Goal: Communication & Community: Answer question/provide support

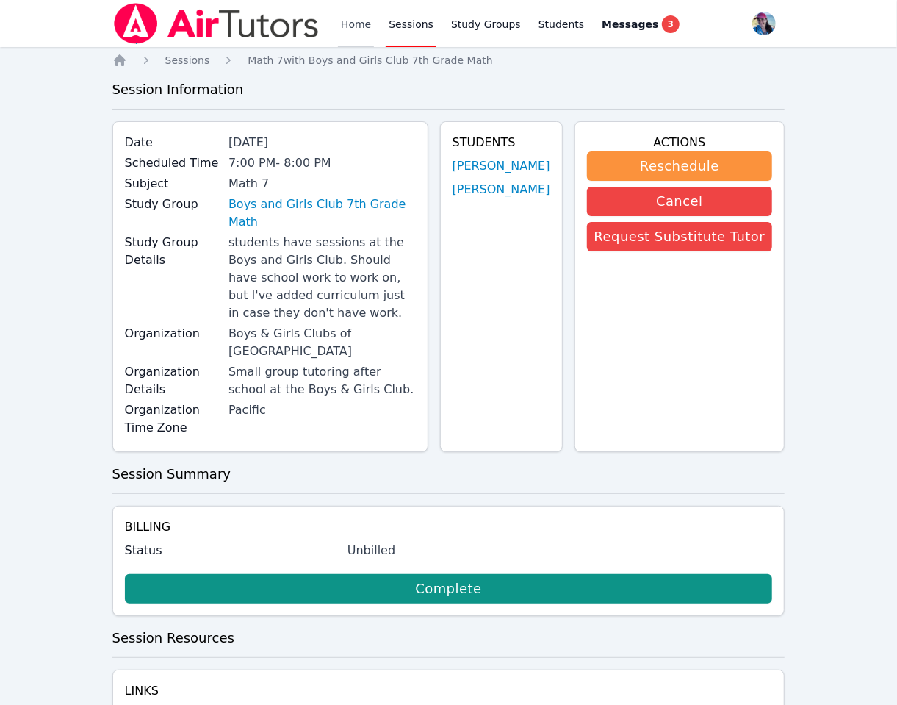
click at [340, 24] on link "Home" at bounding box center [356, 23] width 36 height 47
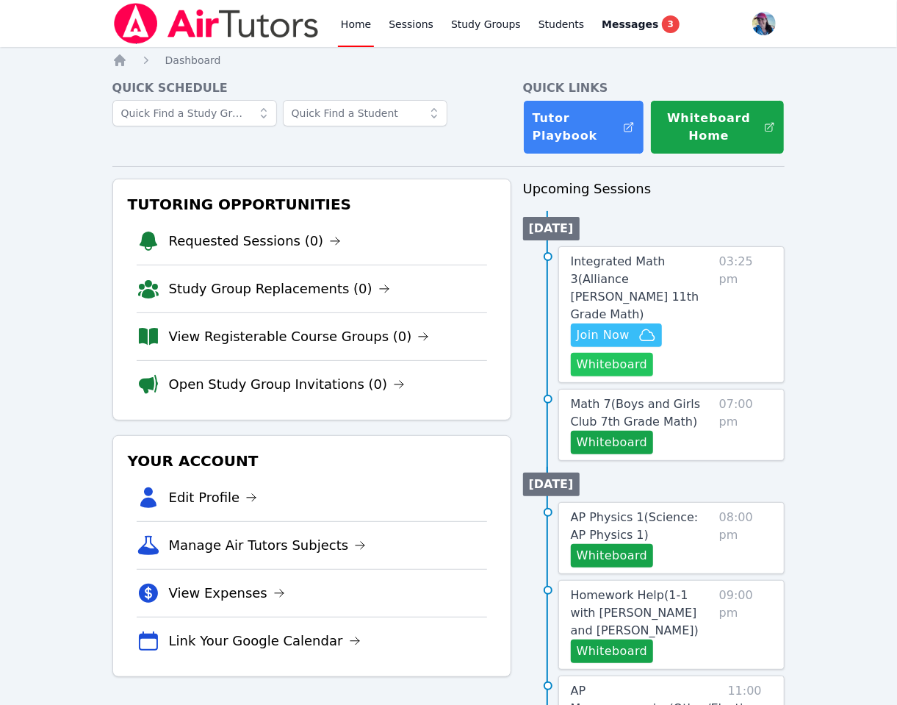
click at [601, 353] on button "Whiteboard" at bounding box center [612, 365] width 83 height 24
click at [622, 326] on span "Join Now" at bounding box center [603, 335] width 53 height 18
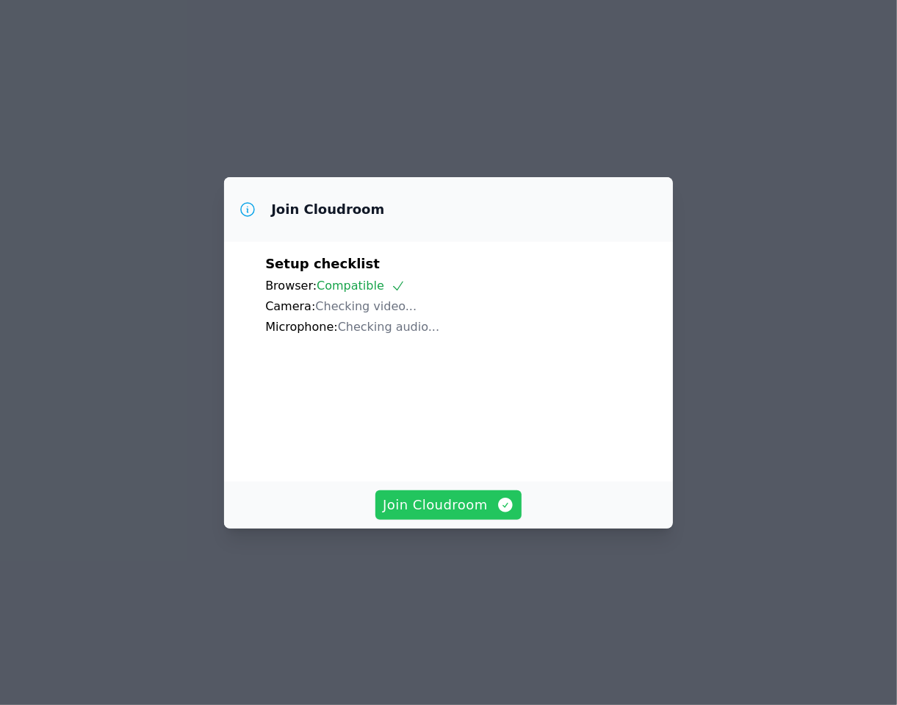
click at [444, 515] on span "Join Cloudroom" at bounding box center [449, 504] width 132 height 21
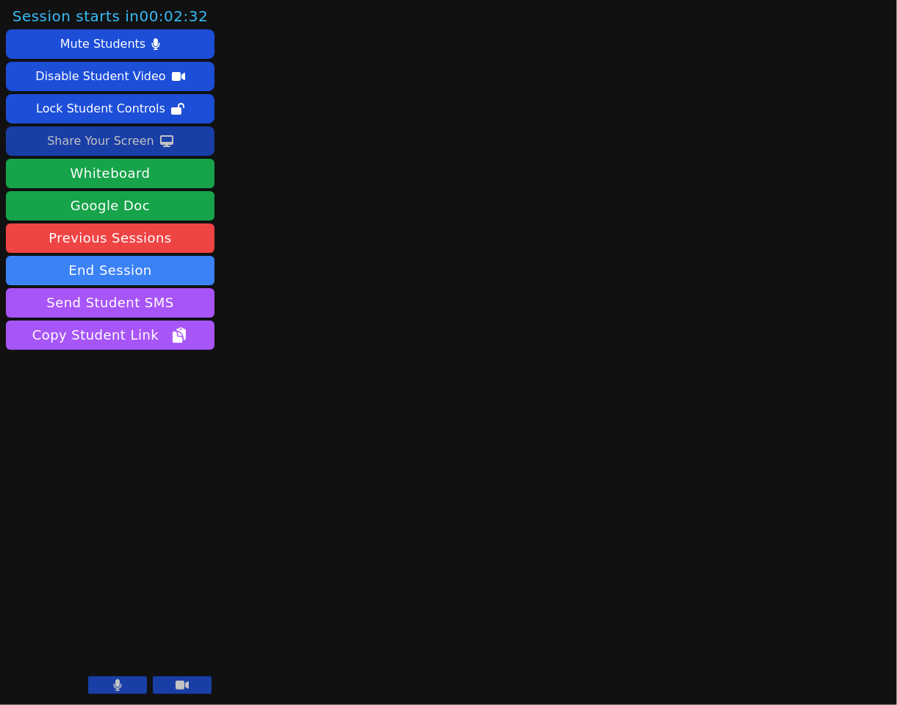
click at [98, 148] on div "Share Your Screen" at bounding box center [100, 141] width 107 height 24
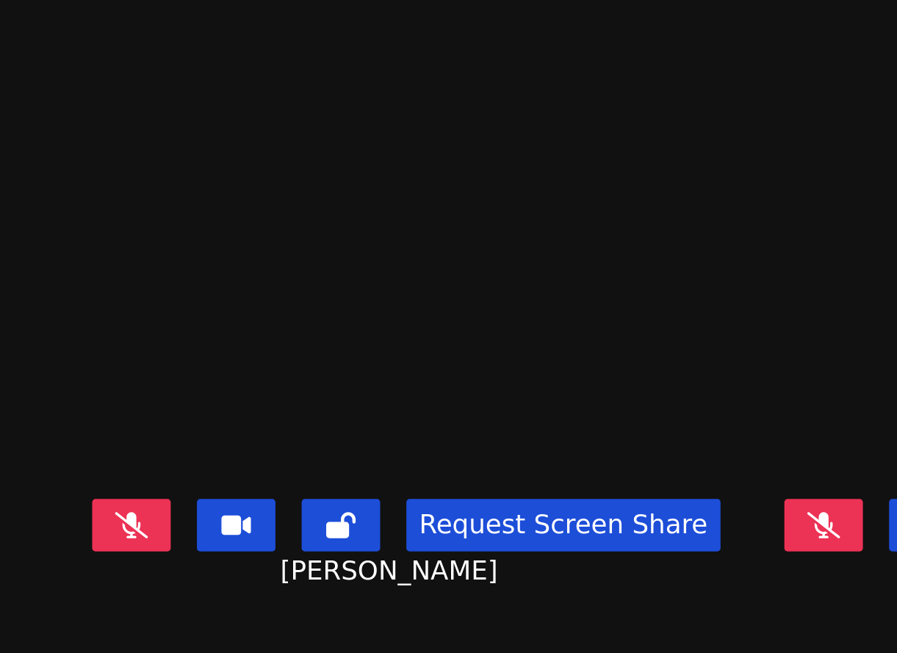
click at [538, 14] on div "Isabella Rodriguez Request Screen Share Isabella Rodriguez" at bounding box center [402, 163] width 299 height 327
